Goal: Task Accomplishment & Management: Manage account settings

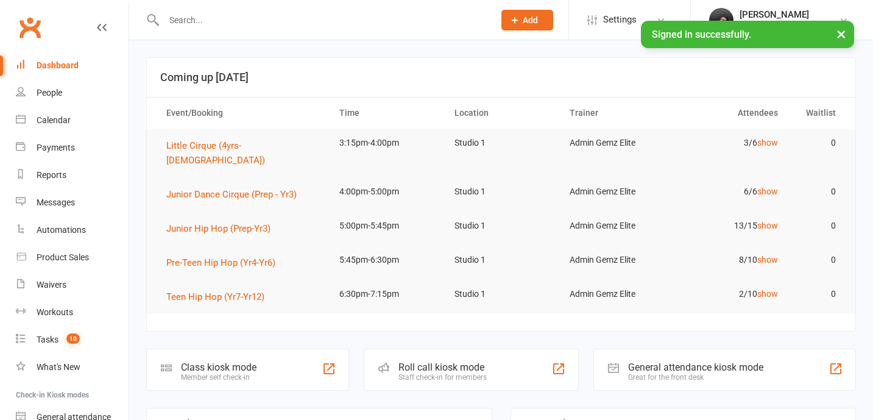
click at [230, 20] on input "text" at bounding box center [322, 20] width 325 height 17
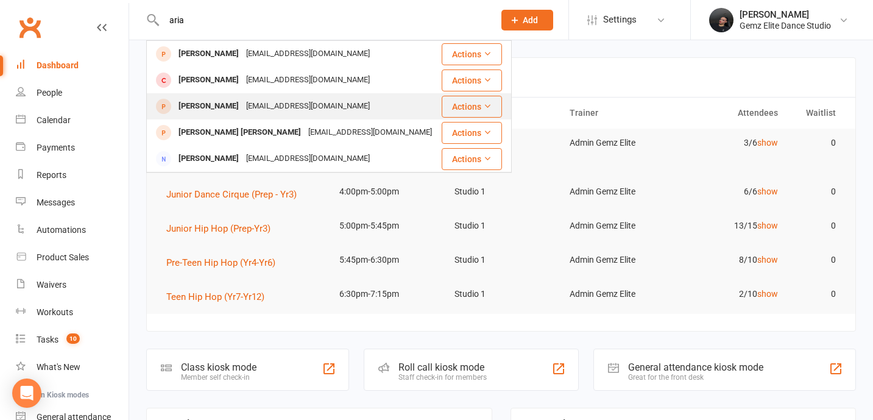
type input "aria"
click at [255, 111] on div "[EMAIL_ADDRESS][DOMAIN_NAME]" at bounding box center [307, 106] width 131 height 18
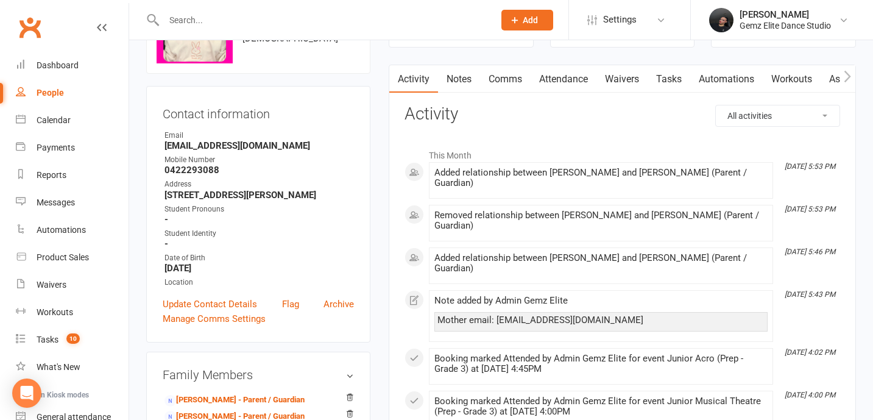
scroll to position [86, 0]
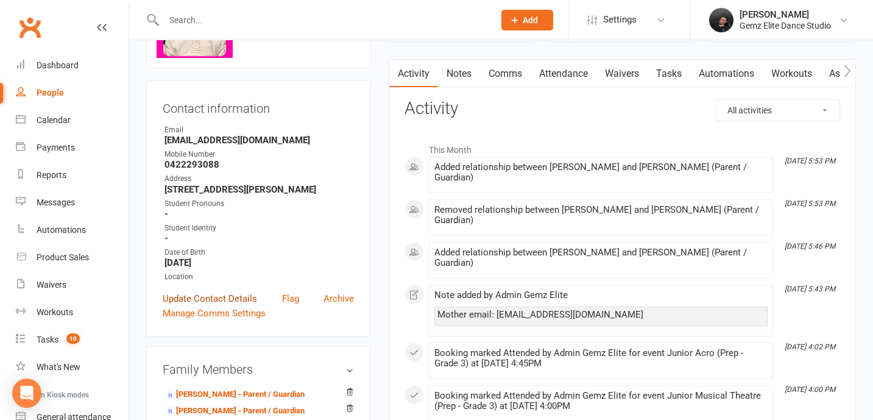
click at [233, 306] on link "Update Contact Details" at bounding box center [210, 298] width 94 height 15
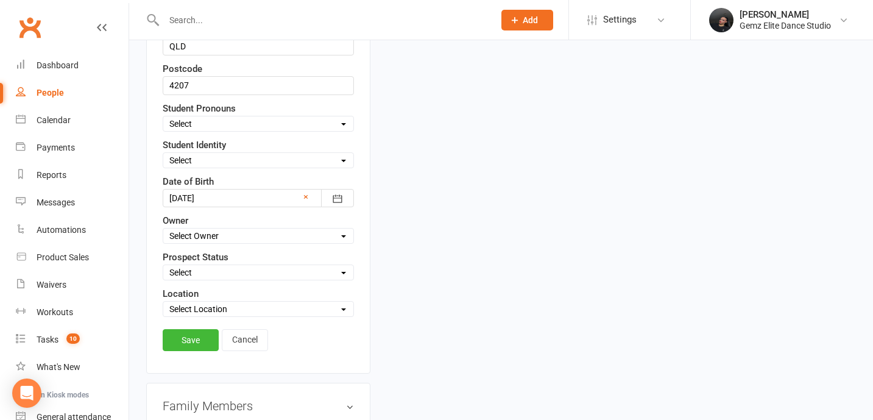
scroll to position [459, 0]
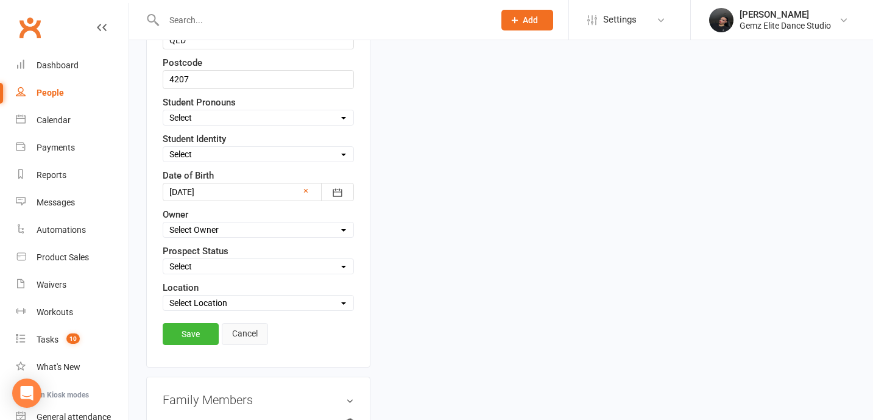
click at [244, 326] on link "Cancel" at bounding box center [245, 334] width 46 height 22
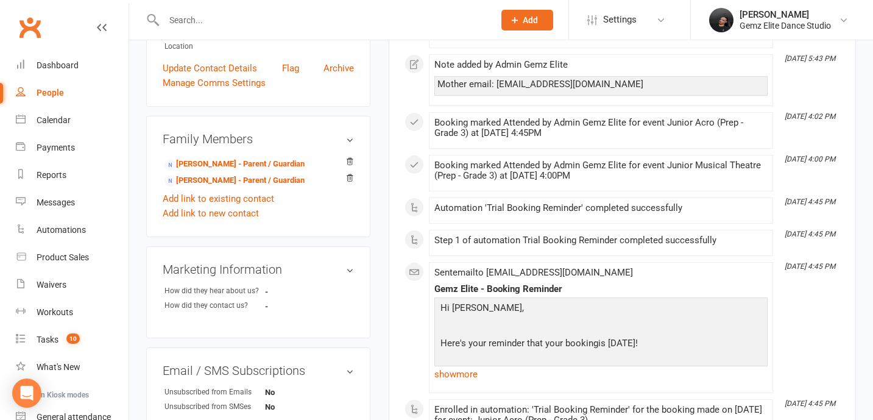
scroll to position [312, 0]
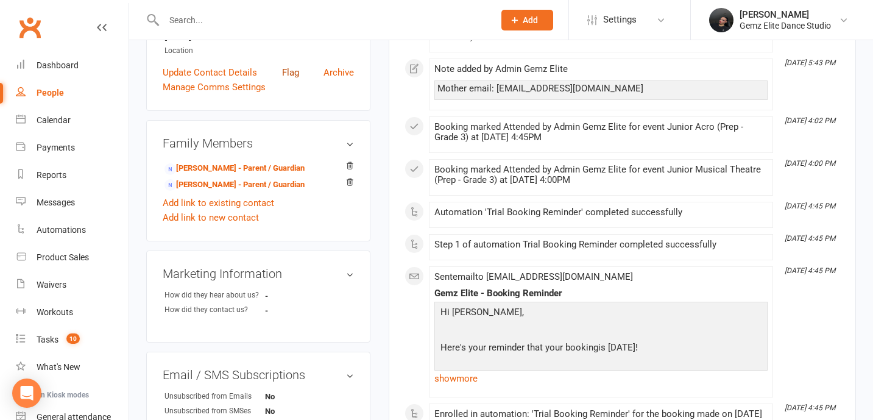
click at [289, 80] on link "Flag" at bounding box center [290, 72] width 17 height 15
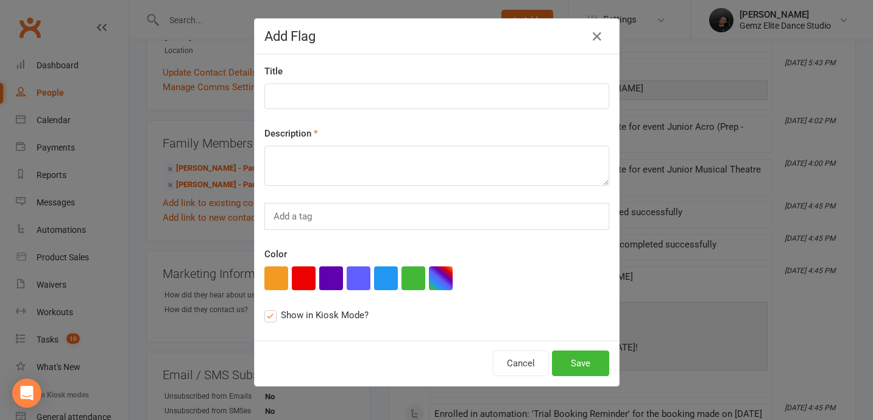
click at [327, 109] on div "Title Description Add a tag Color Show in Kiosk Mode?" at bounding box center [437, 197] width 364 height 286
click at [333, 95] on input at bounding box center [436, 96] width 345 height 26
type input "Medical Details"
click at [306, 162] on textarea at bounding box center [436, 166] width 345 height 40
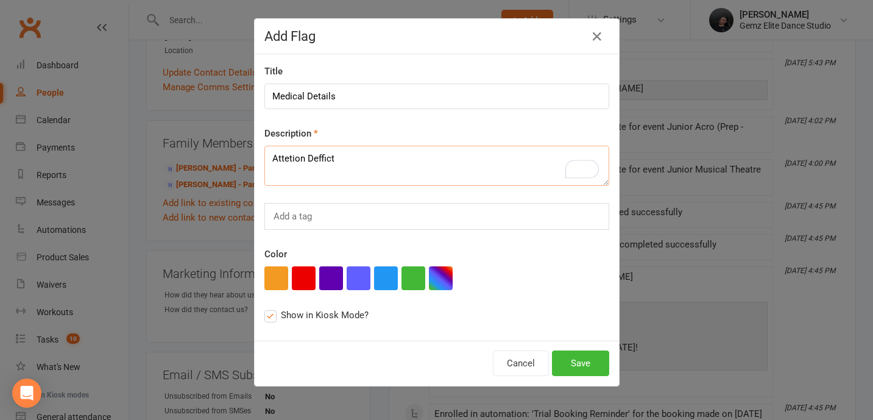
click at [340, 148] on textarea "Attetion Deffict" at bounding box center [436, 166] width 345 height 40
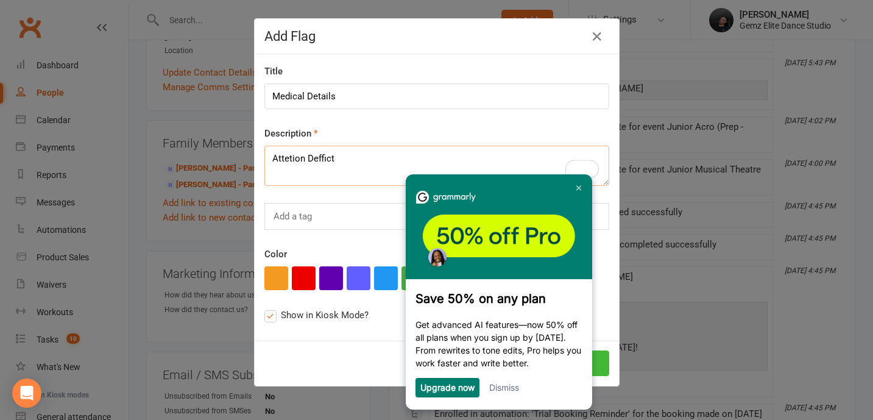
click at [334, 155] on textarea "Attetion Deffict" at bounding box center [436, 166] width 345 height 40
click at [577, 190] on link at bounding box center [577, 187] width 19 height 19
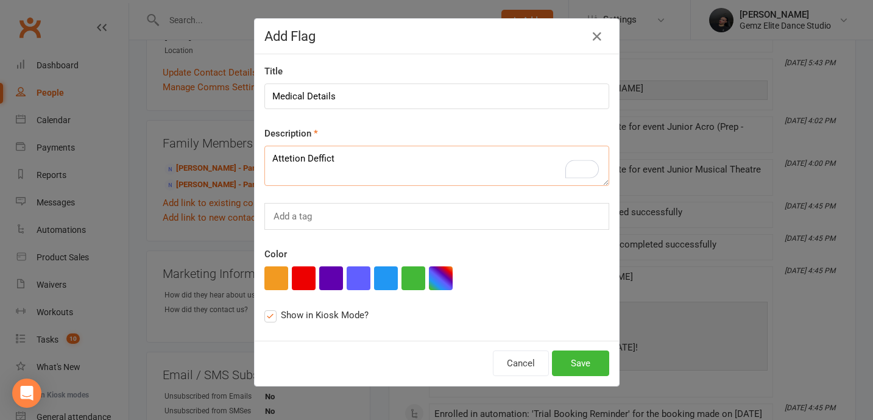
click at [307, 155] on textarea "Attetion Deffict" at bounding box center [436, 166] width 345 height 40
click at [318, 155] on textarea "Attetion Deffict" at bounding box center [436, 166] width 345 height 40
click at [287, 158] on textarea "Attetion Deffict" at bounding box center [436, 166] width 345 height 40
click at [375, 161] on textarea "Attention Deficit" at bounding box center [436, 166] width 345 height 40
type textarea "Attention Deficit"
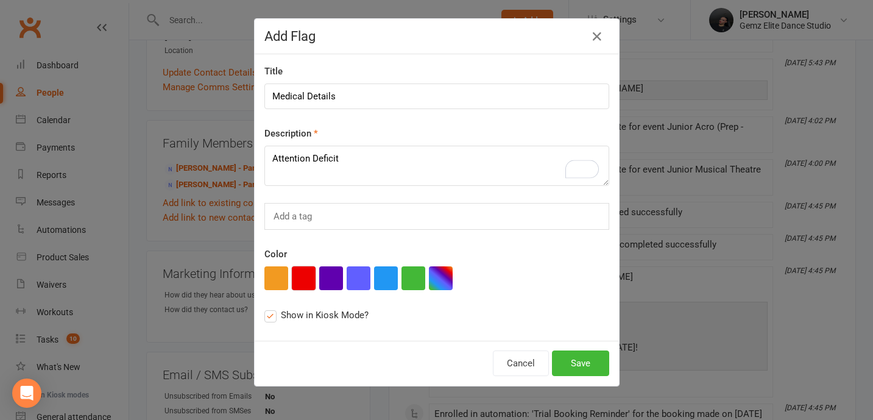
click at [308, 283] on button "button" at bounding box center [304, 278] width 24 height 24
click at [577, 365] on button "Save" at bounding box center [580, 363] width 57 height 26
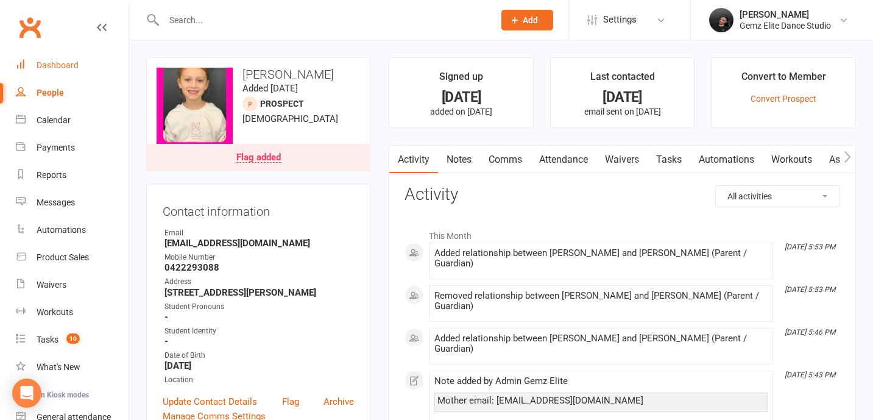
click at [38, 63] on div "Dashboard" at bounding box center [58, 65] width 42 height 10
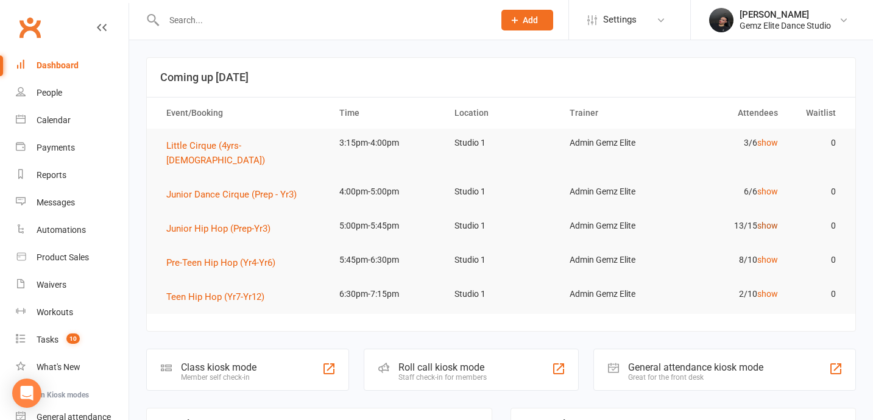
click at [760, 220] on link "show" at bounding box center [767, 225] width 21 height 10
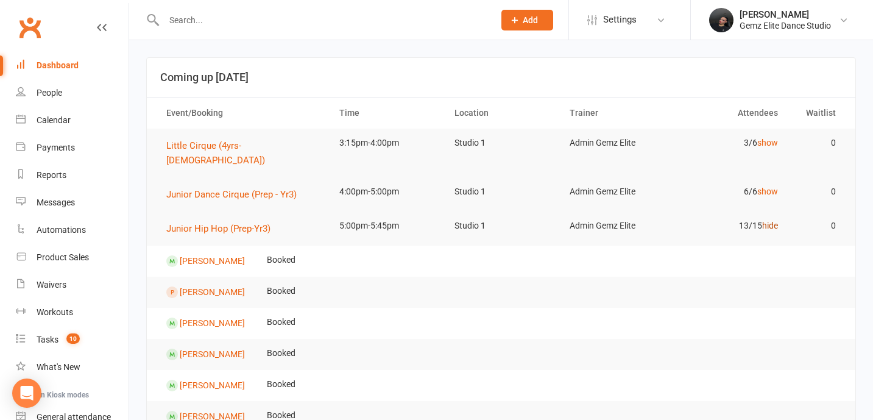
click at [763, 220] on link "hide" at bounding box center [770, 225] width 16 height 10
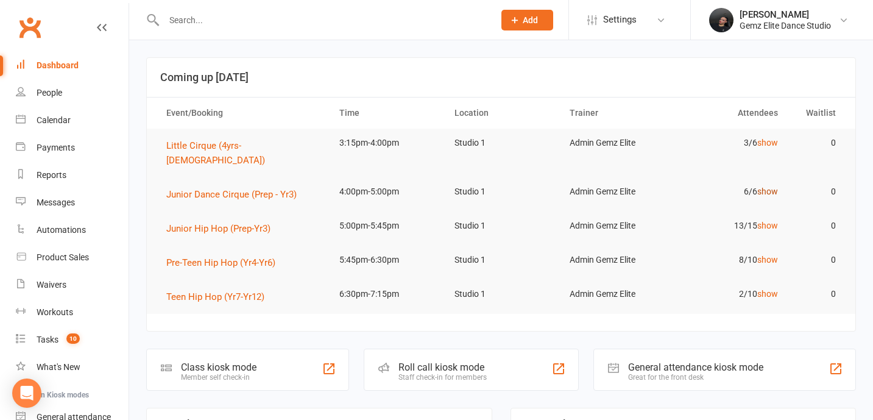
click at [765, 186] on link "show" at bounding box center [767, 191] width 21 height 10
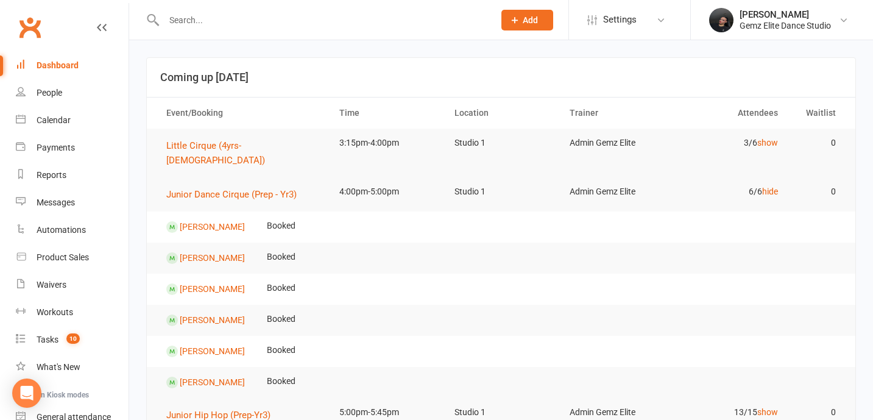
click at [769, 137] on td "3/6 show" at bounding box center [731, 143] width 115 height 29
click at [769, 144] on link "show" at bounding box center [767, 143] width 21 height 10
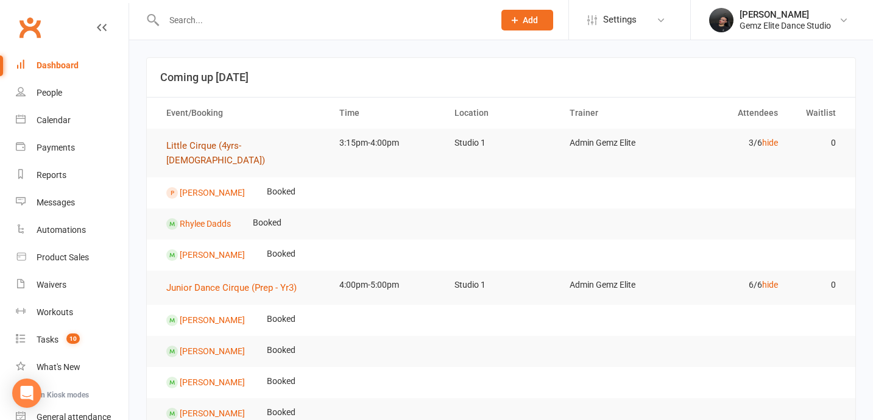
click at [217, 141] on span "Little Cirque (4yrs-[DEMOGRAPHIC_DATA])" at bounding box center [215, 153] width 99 height 26
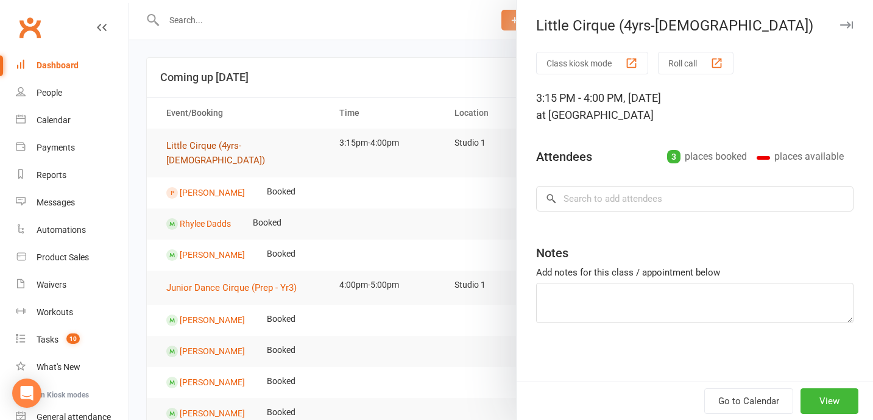
type textarea "Havana Trial (Absent let us know vial email)"
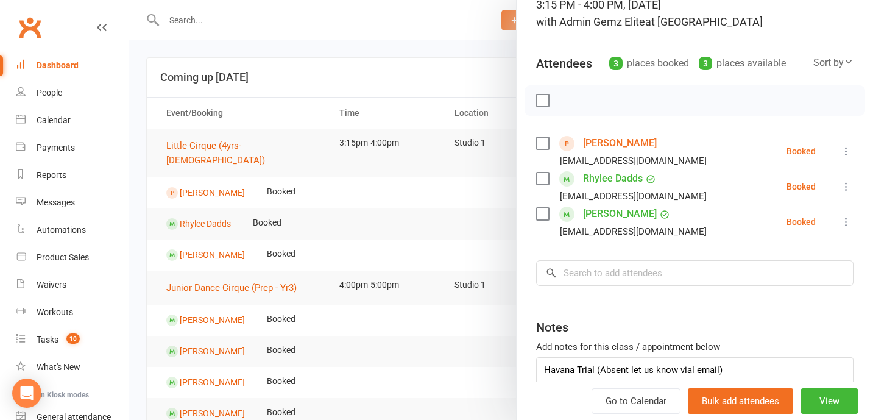
scroll to position [102, 0]
